Goal: Task Accomplishment & Management: Manage account settings

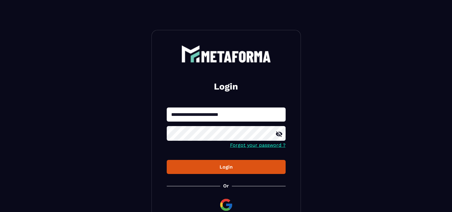
click at [196, 115] on input "**********" at bounding box center [226, 114] width 119 height 14
type input "**********"
click at [206, 166] on div "Login" at bounding box center [226, 167] width 109 height 6
